Goal: Contribute content: Add original content to the website for others to see

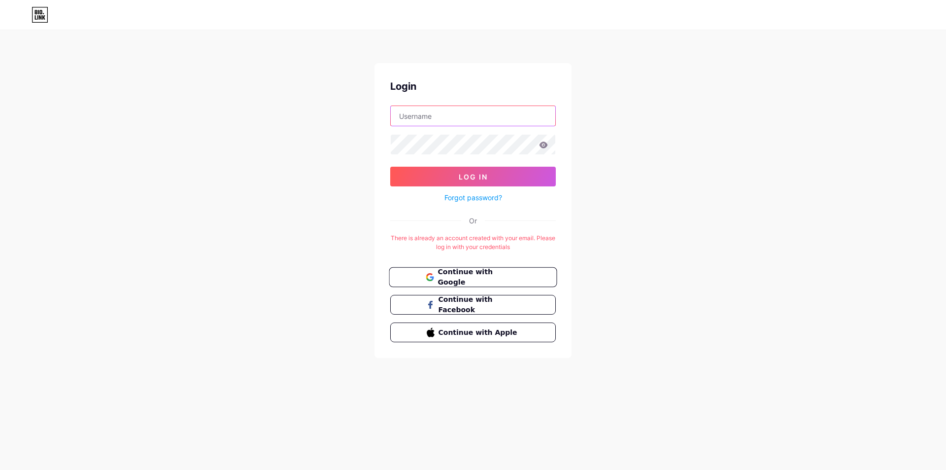
type input "markreadtrack"
click at [492, 278] on span "Continue with Google" at bounding box center [479, 277] width 82 height 21
type input "markreadtrack"
click at [511, 182] on button "Log In" at bounding box center [473, 177] width 166 height 20
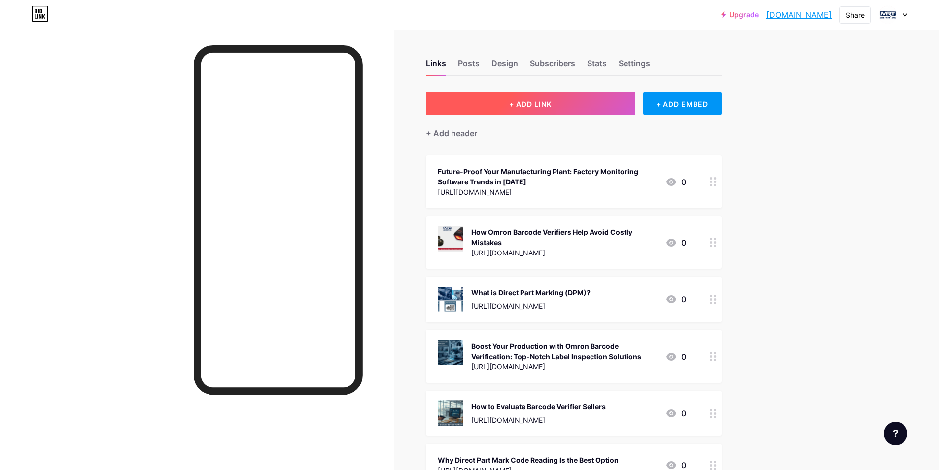
click at [530, 105] on span "+ ADD LINK" at bounding box center [530, 104] width 42 height 8
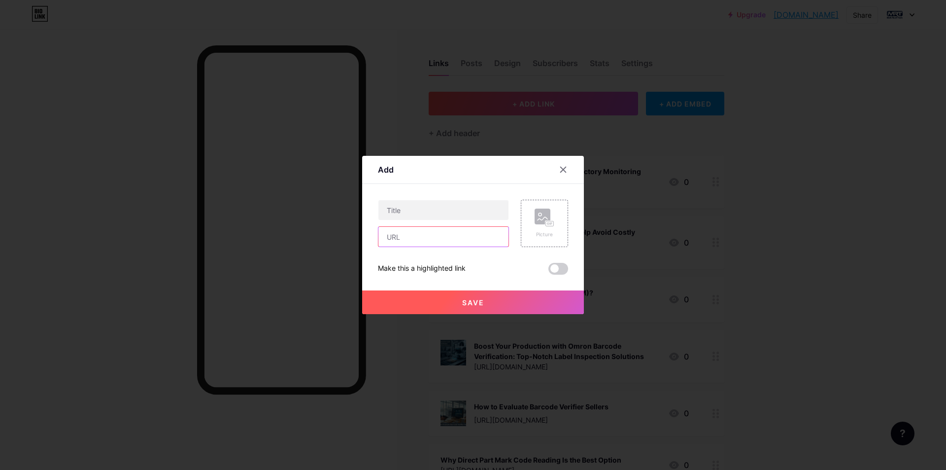
click at [413, 237] on input "text" at bounding box center [443, 237] width 130 height 20
paste input "[URL][DOMAIN_NAME]"
type input "[URL][DOMAIN_NAME]"
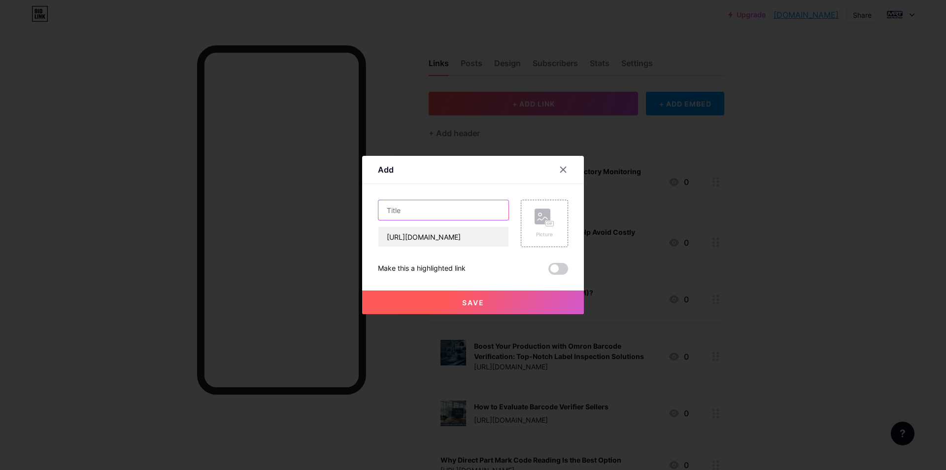
click at [438, 212] on input "text" at bounding box center [443, 210] width 130 height 20
paste input "Best Barcode Solutions in [GEOGRAPHIC_DATA]: Complete Guide for Businesses in […"
type input "Best Barcode Solutions in [GEOGRAPHIC_DATA]: Complete Guide for Businesses in […"
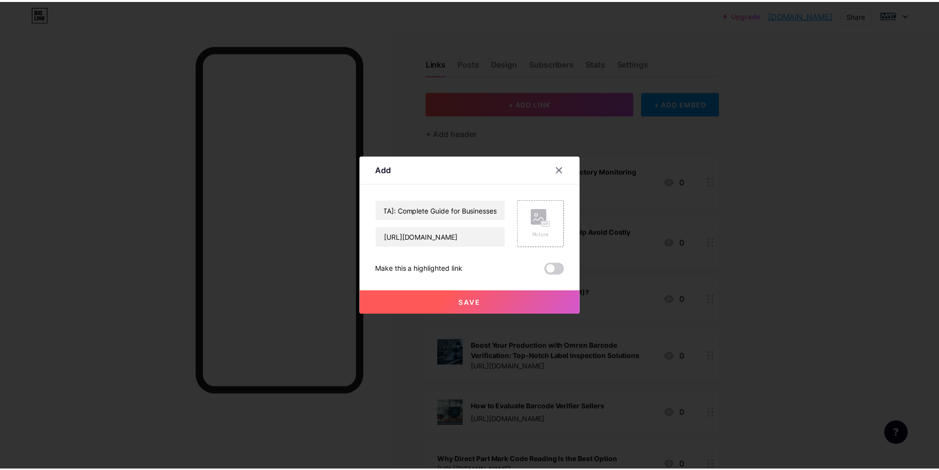
scroll to position [0, 0]
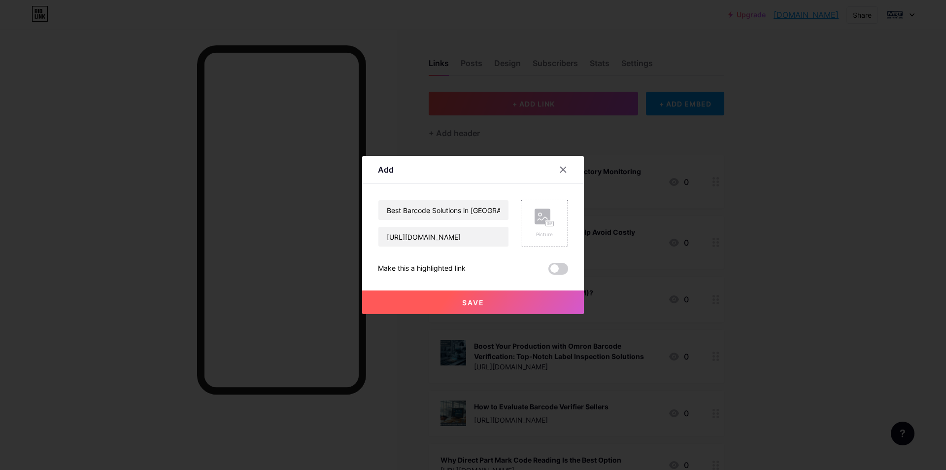
click at [557, 267] on span at bounding box center [558, 269] width 20 height 12
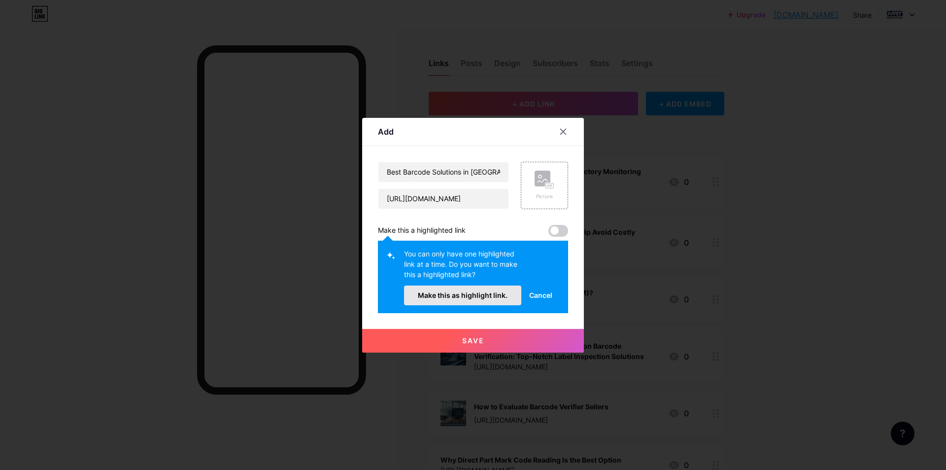
click at [503, 296] on span "Make this as highlight link." at bounding box center [463, 295] width 90 height 8
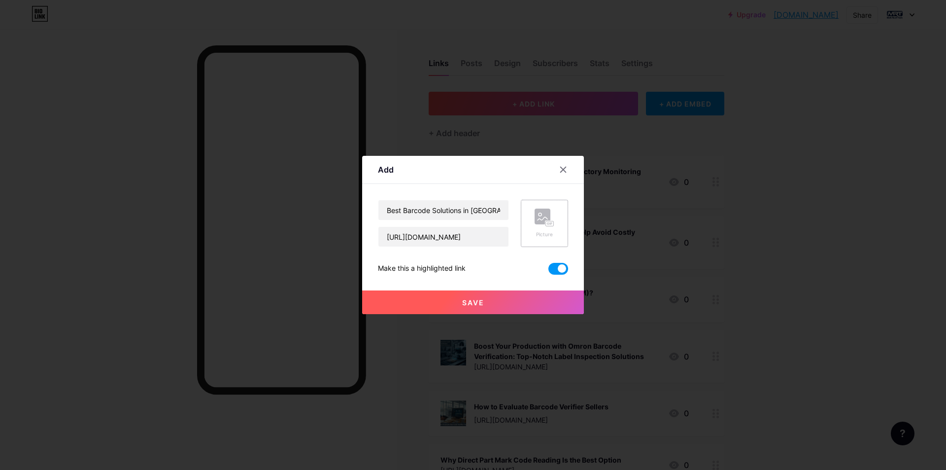
click at [545, 225] on icon at bounding box center [545, 217] width 20 height 18
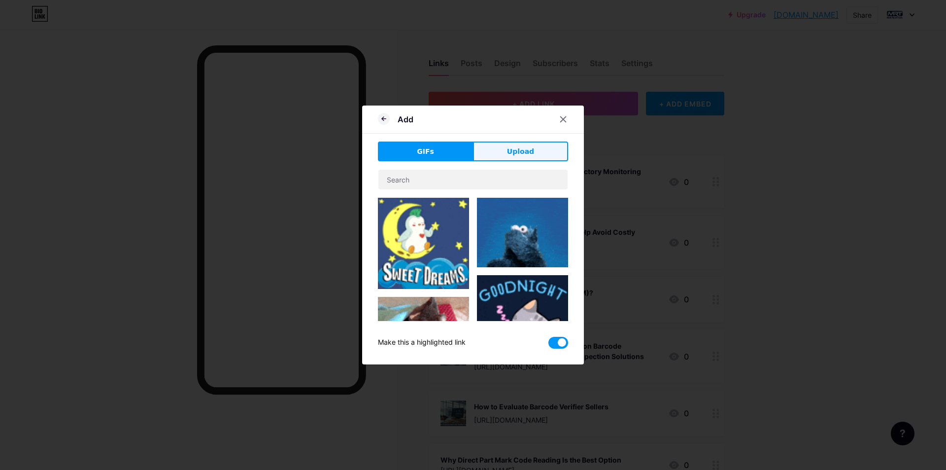
click at [498, 146] on button "Upload" at bounding box center [520, 151] width 95 height 20
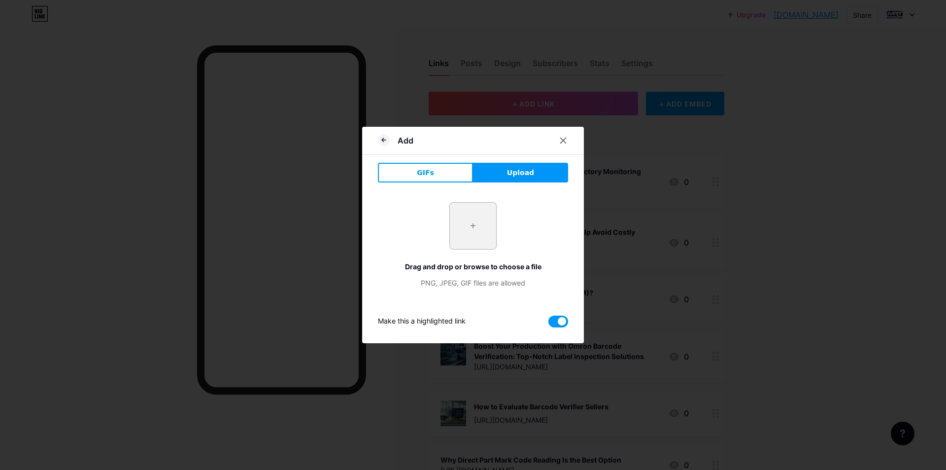
click at [480, 224] on input "file" at bounding box center [473, 226] width 46 height 46
type input "C:\fakepath\Barcode Solutions_MRT.jpg"
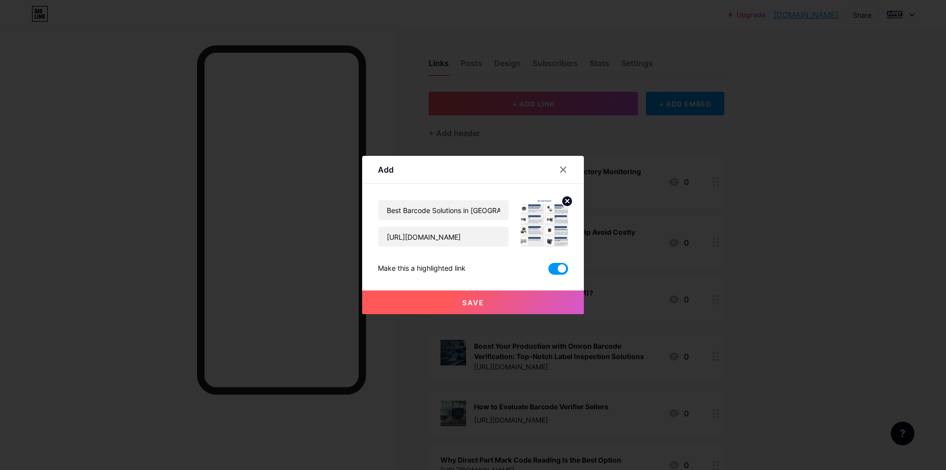
click at [476, 305] on span "Save" at bounding box center [473, 302] width 22 height 8
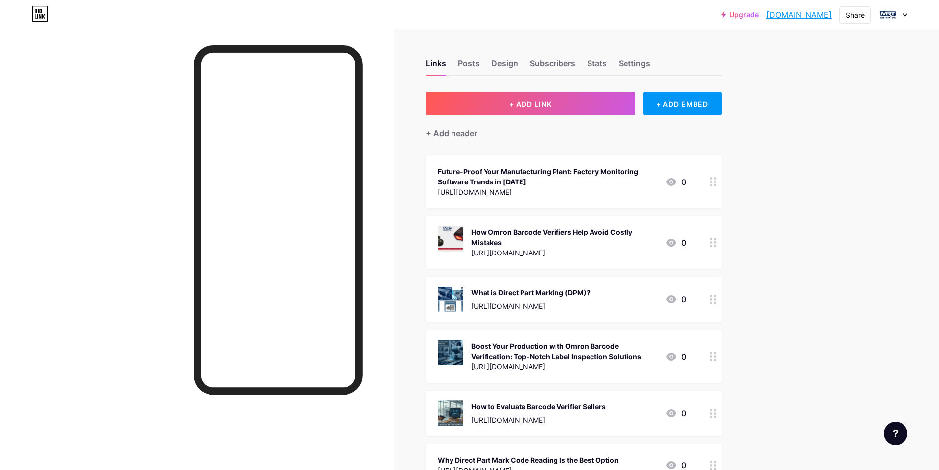
click at [788, 17] on link "[DOMAIN_NAME]" at bounding box center [798, 15] width 65 height 12
